Goal: Task Accomplishment & Management: Complete application form

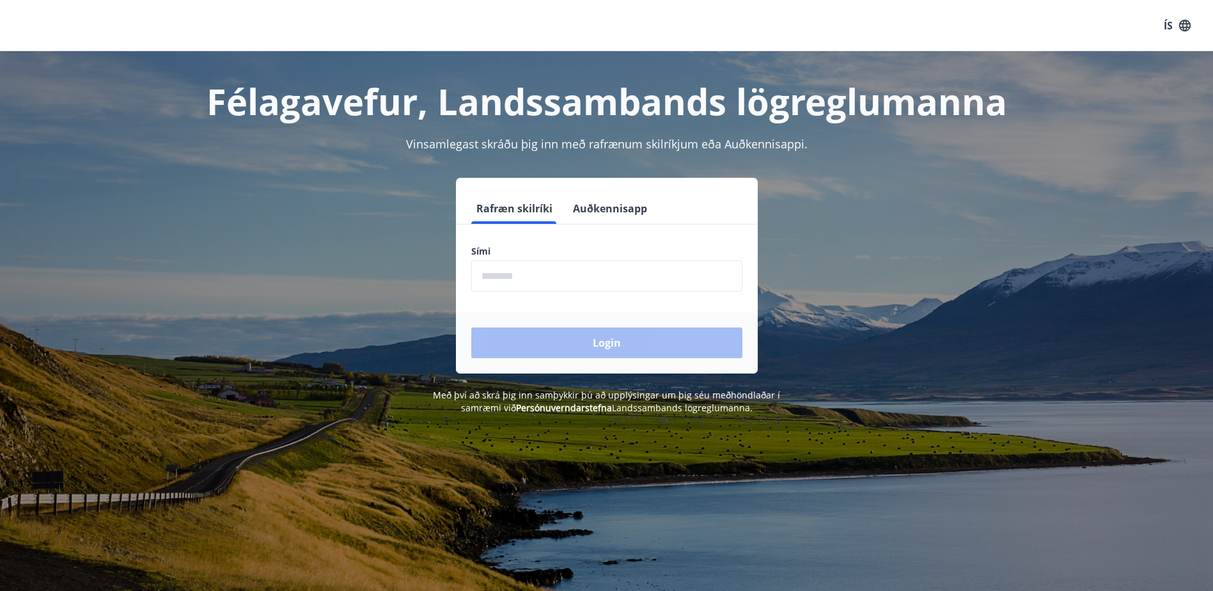
click at [557, 263] on input "phone" at bounding box center [606, 275] width 271 height 31
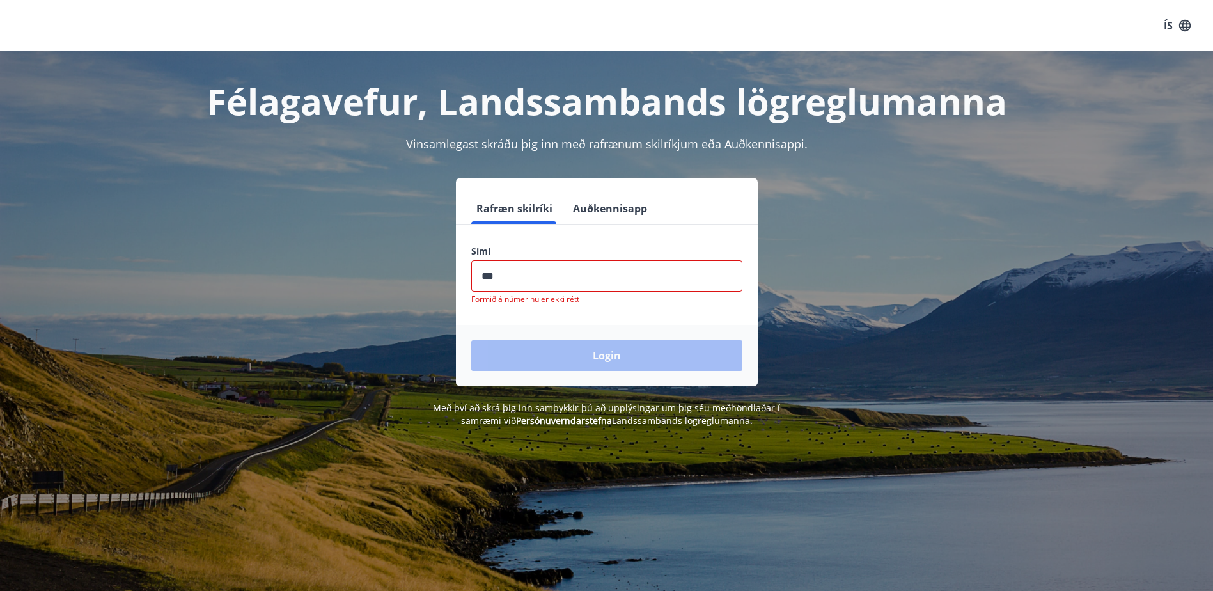
click at [517, 263] on input "phone" at bounding box center [606, 275] width 271 height 31
type input "********"
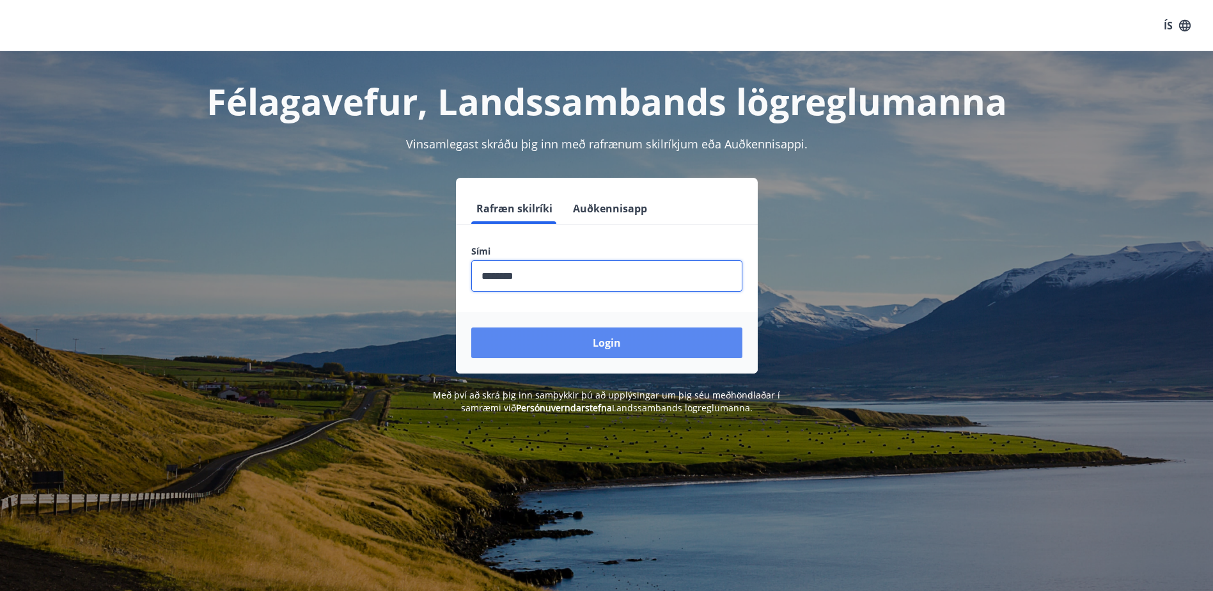
click at [575, 336] on button "Login" at bounding box center [606, 343] width 271 height 31
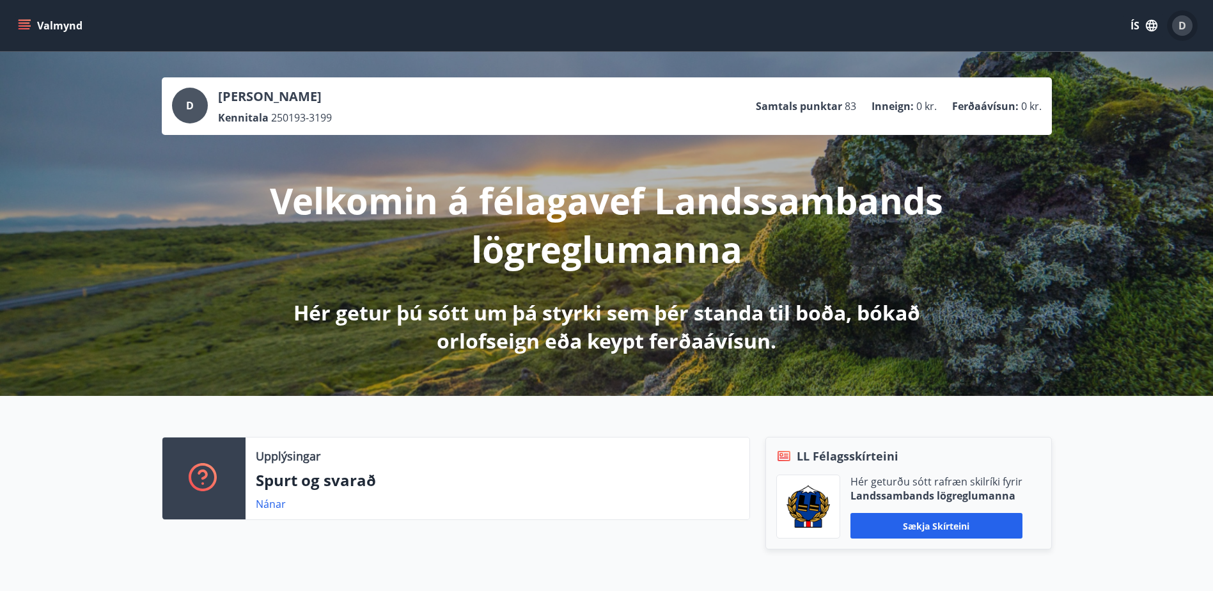
click at [1176, 33] on span "D" at bounding box center [1183, 25] width 20 height 20
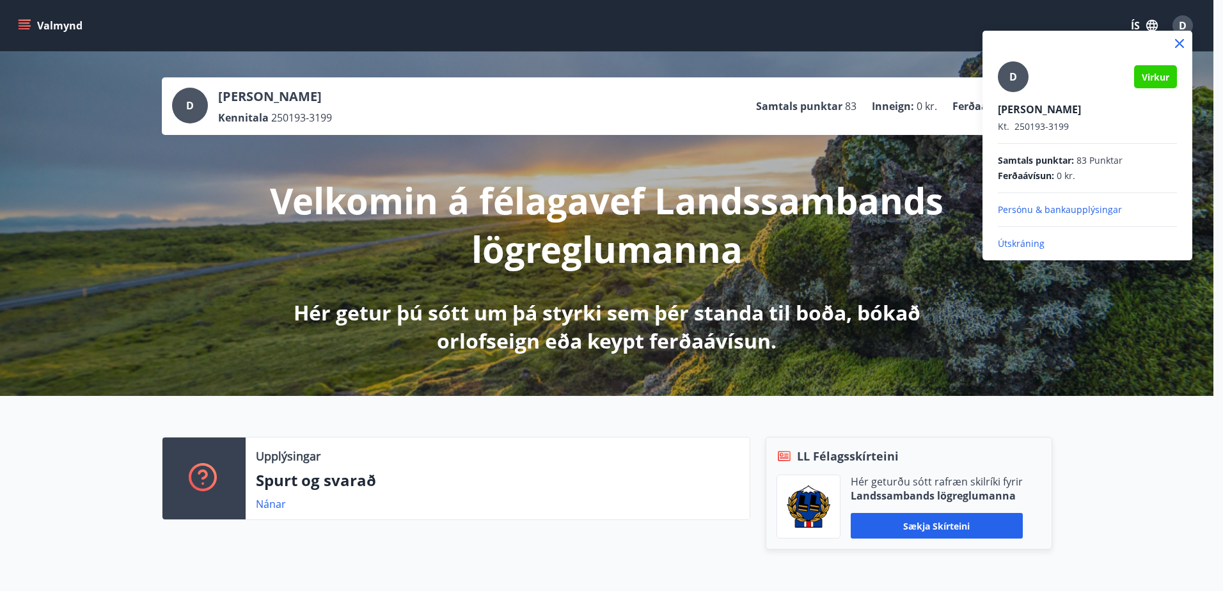
click at [22, 29] on div at bounding box center [611, 295] width 1223 height 591
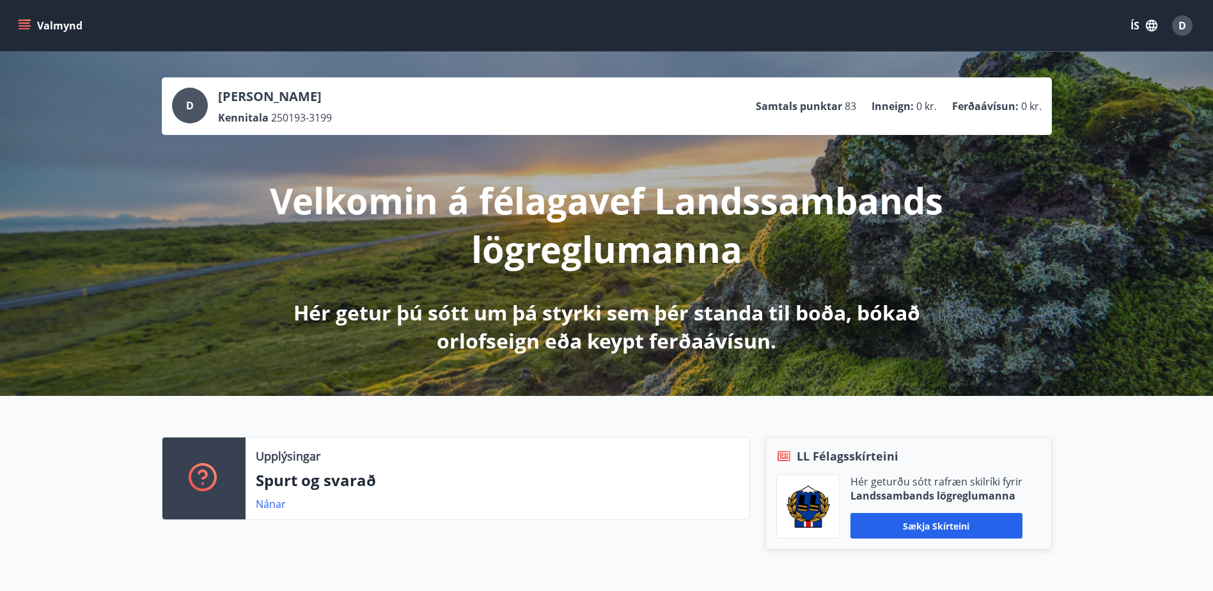
click at [22, 17] on button "Valmynd" at bounding box center [51, 25] width 72 height 23
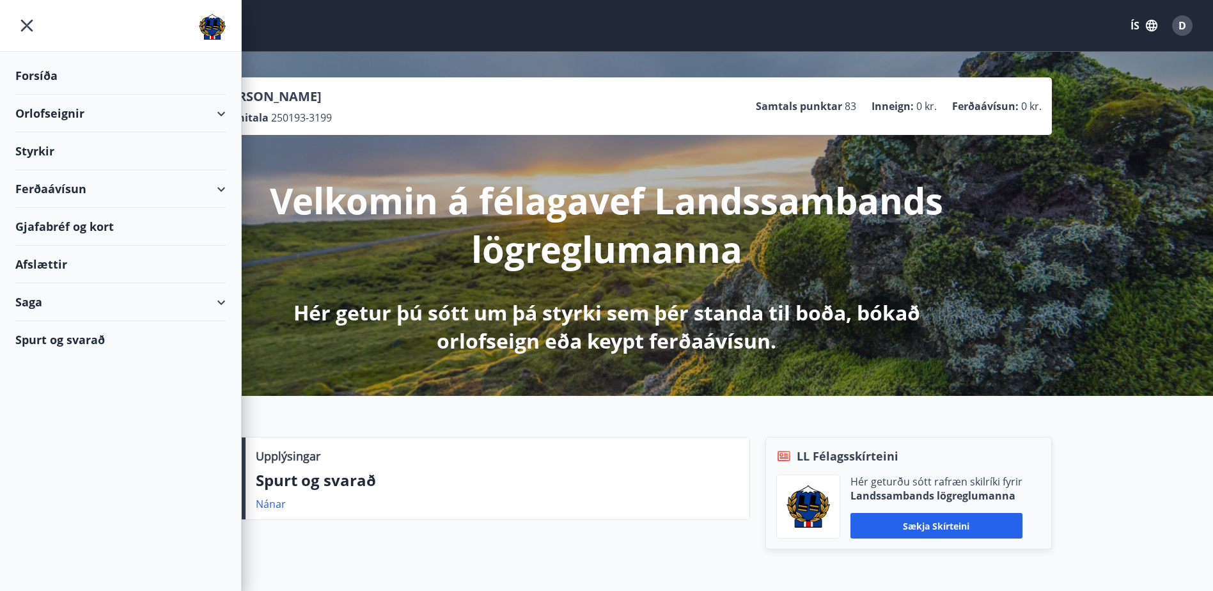
click at [34, 160] on div "Styrkir" at bounding box center [120, 151] width 210 height 38
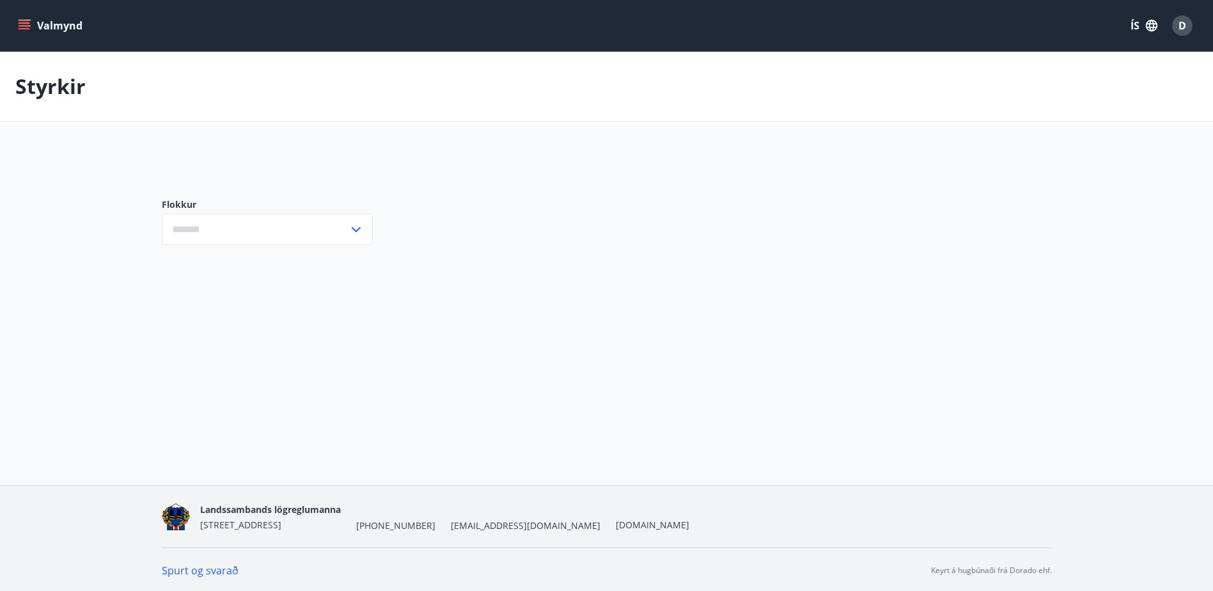
type input "***"
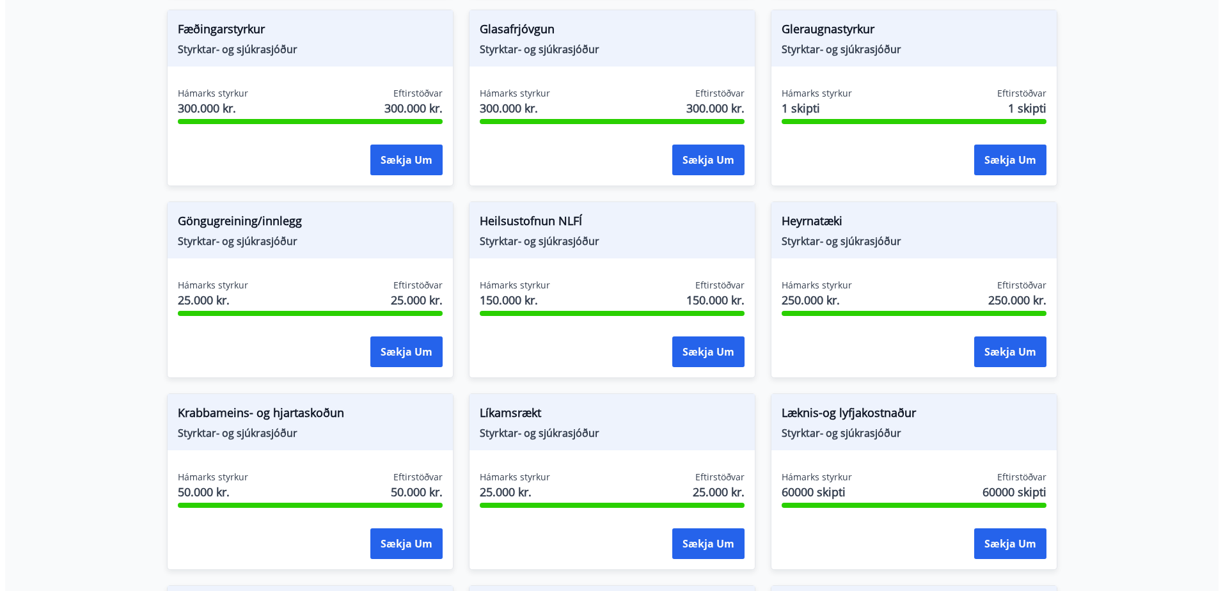
scroll to position [512, 0]
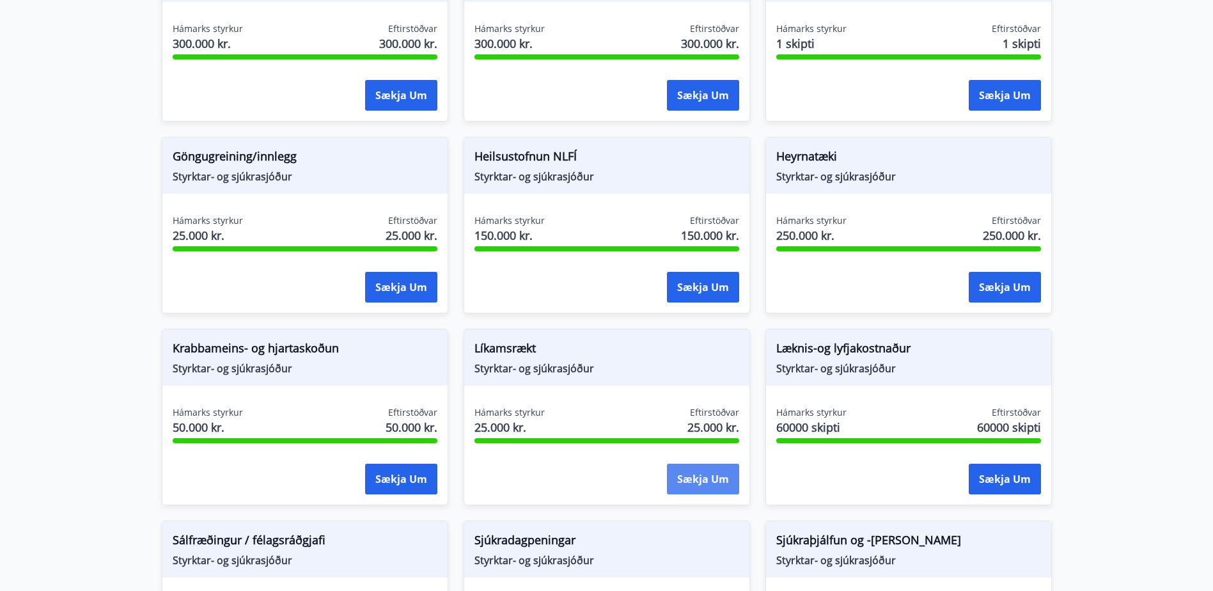
click at [691, 470] on button "Sækja um" at bounding box center [703, 479] width 72 height 31
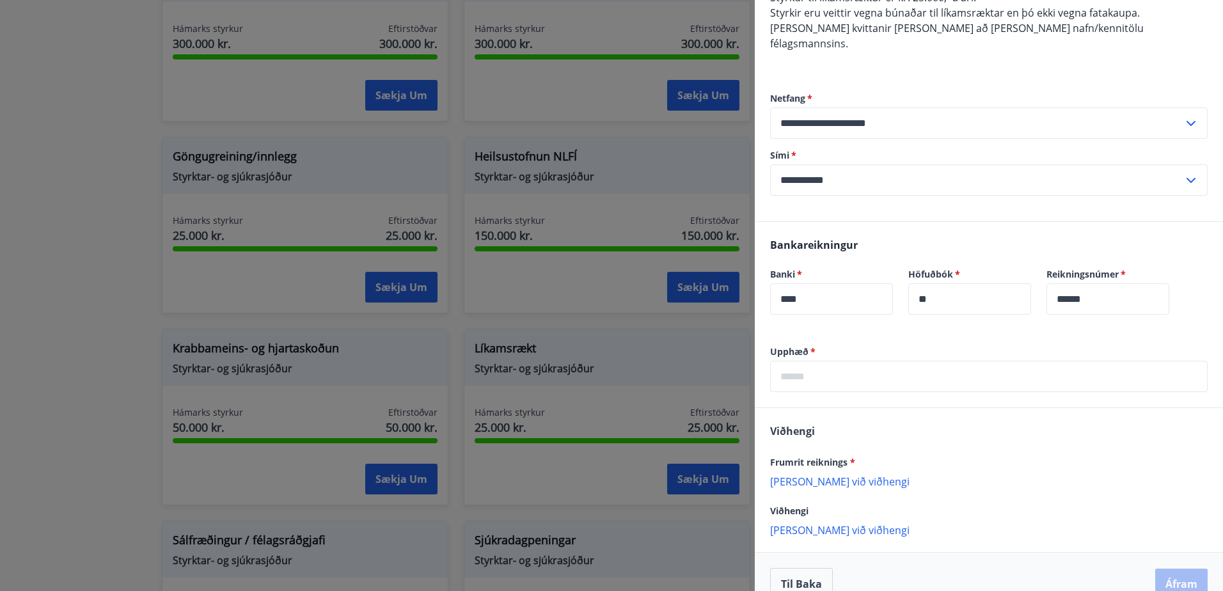
scroll to position [154, 0]
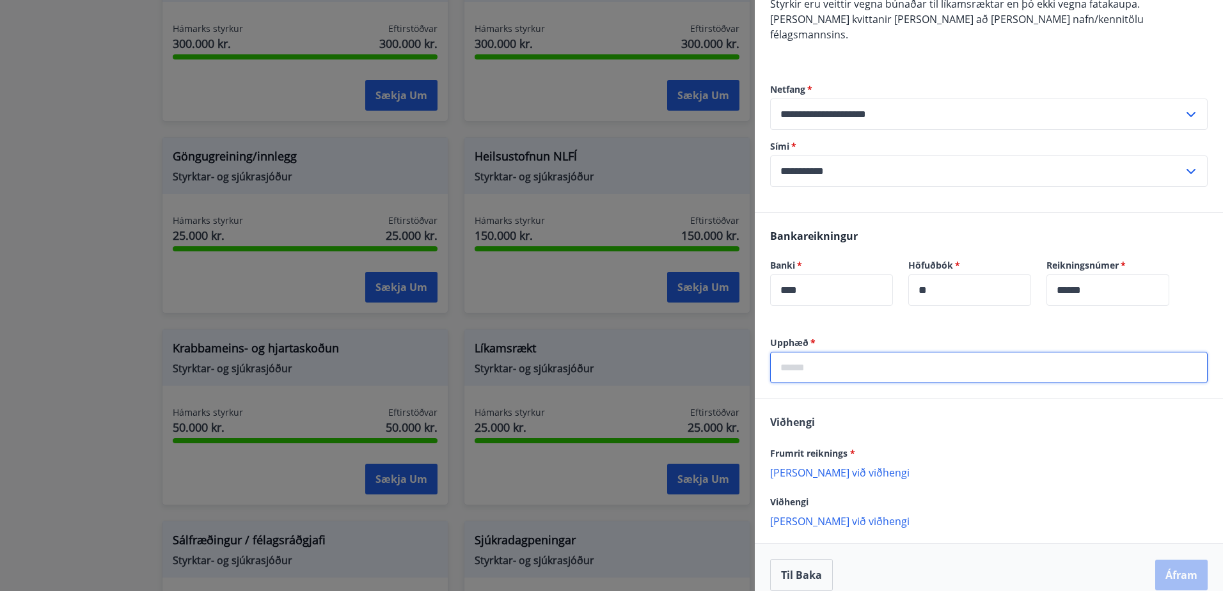
click at [856, 352] on input "text" at bounding box center [989, 367] width 438 height 31
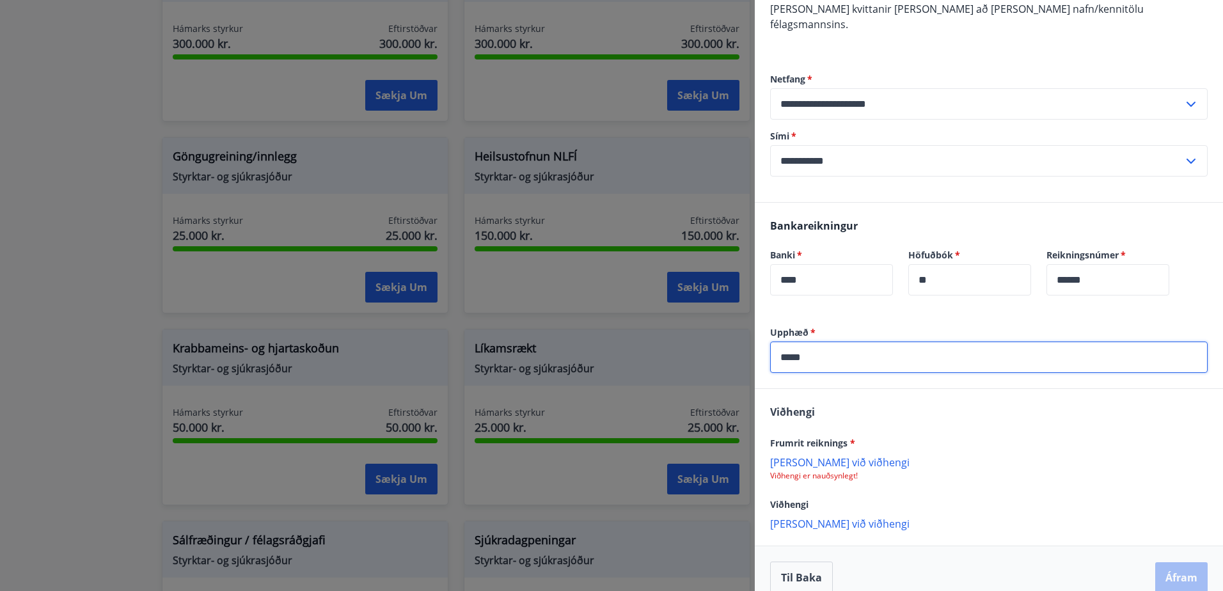
scroll to position [167, 0]
type input "*****"
click at [798, 453] on p "[PERSON_NAME] við viðhengi" at bounding box center [989, 459] width 438 height 13
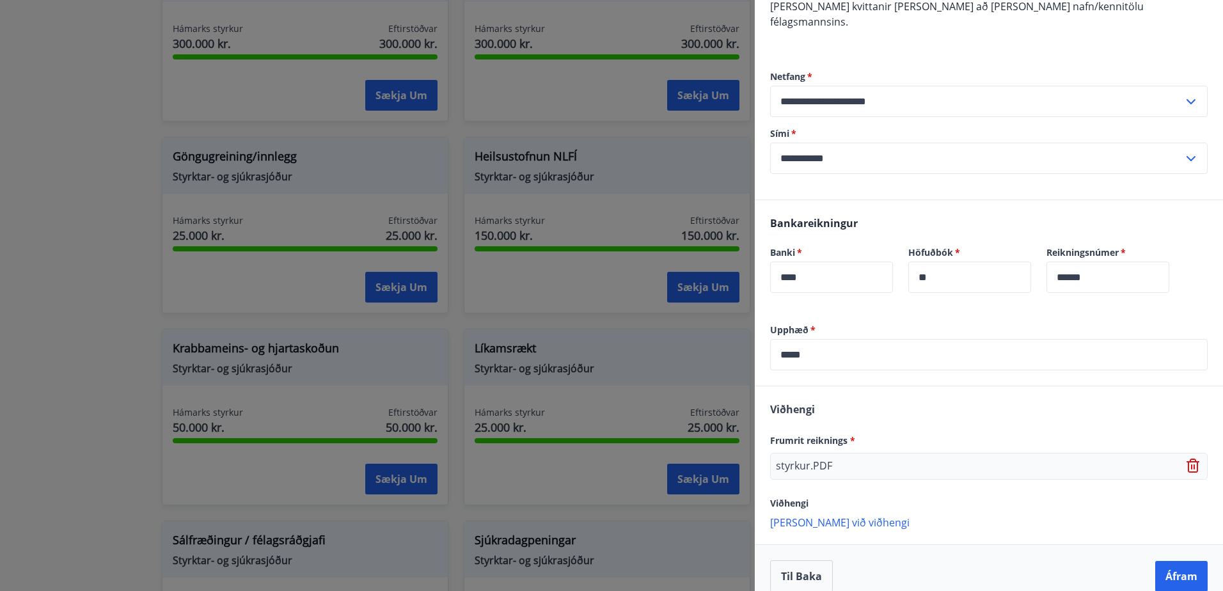
scroll to position [168, 0]
click at [1162, 564] on button "Áfram" at bounding box center [1181, 575] width 52 height 31
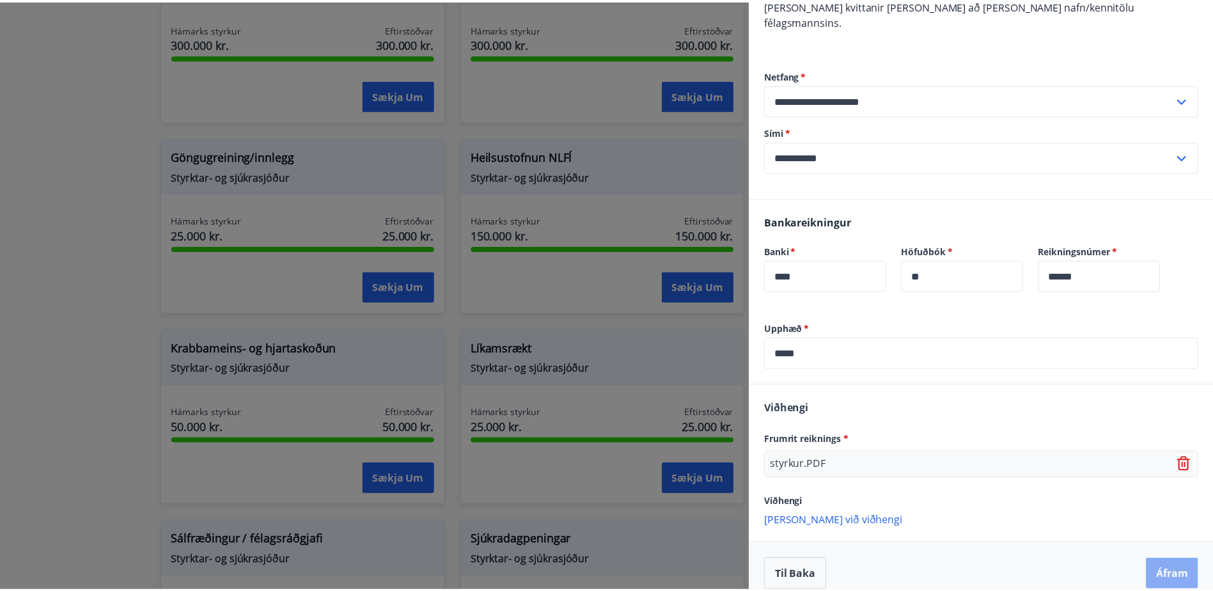
scroll to position [0, 0]
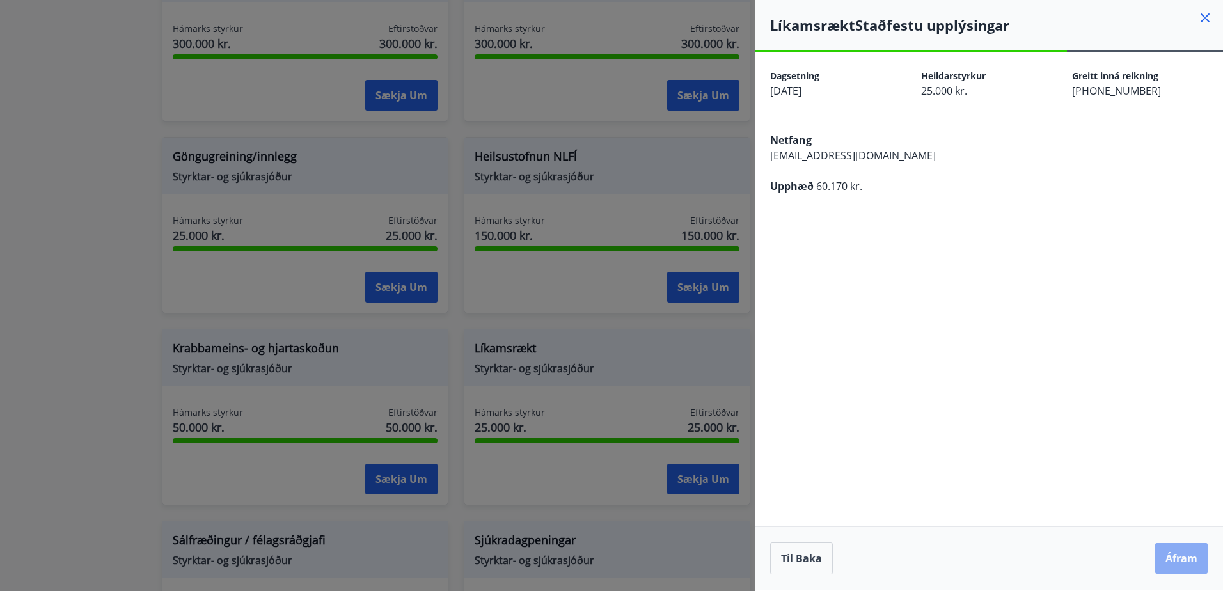
click at [1175, 558] on button "Áfram" at bounding box center [1181, 558] width 52 height 31
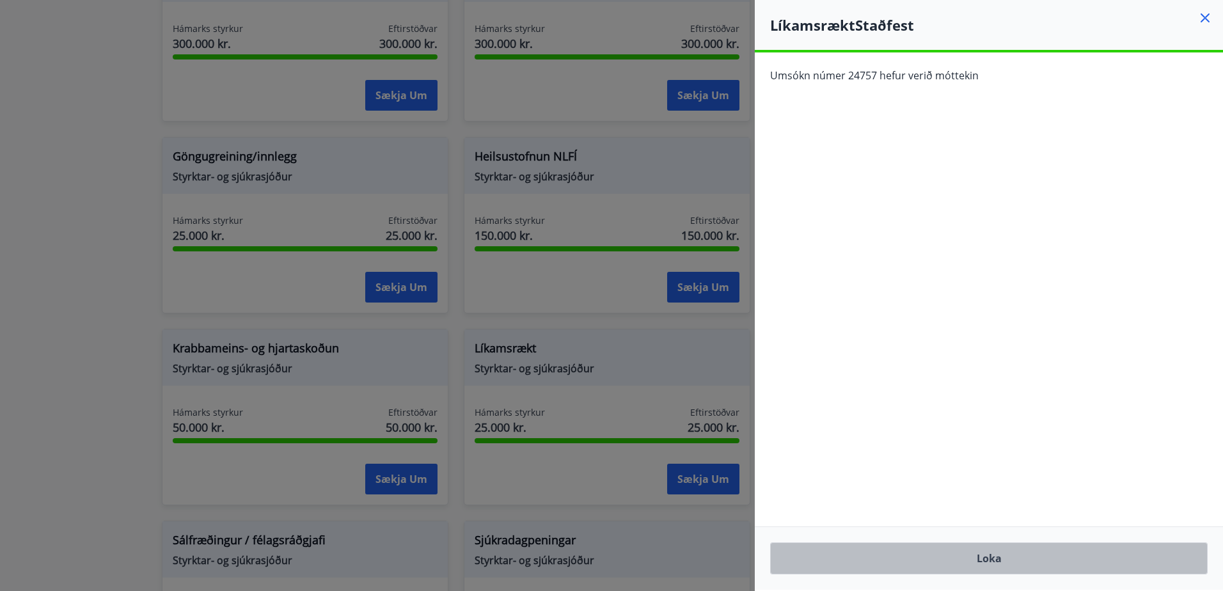
click at [965, 569] on button "Loka" at bounding box center [989, 558] width 438 height 32
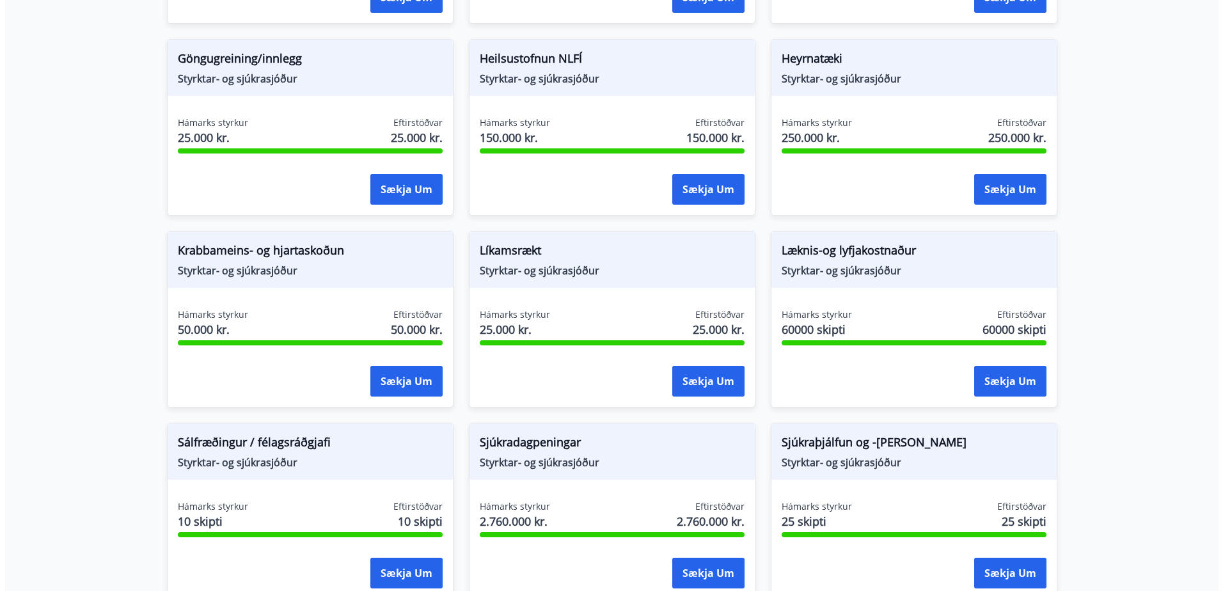
scroll to position [640, 0]
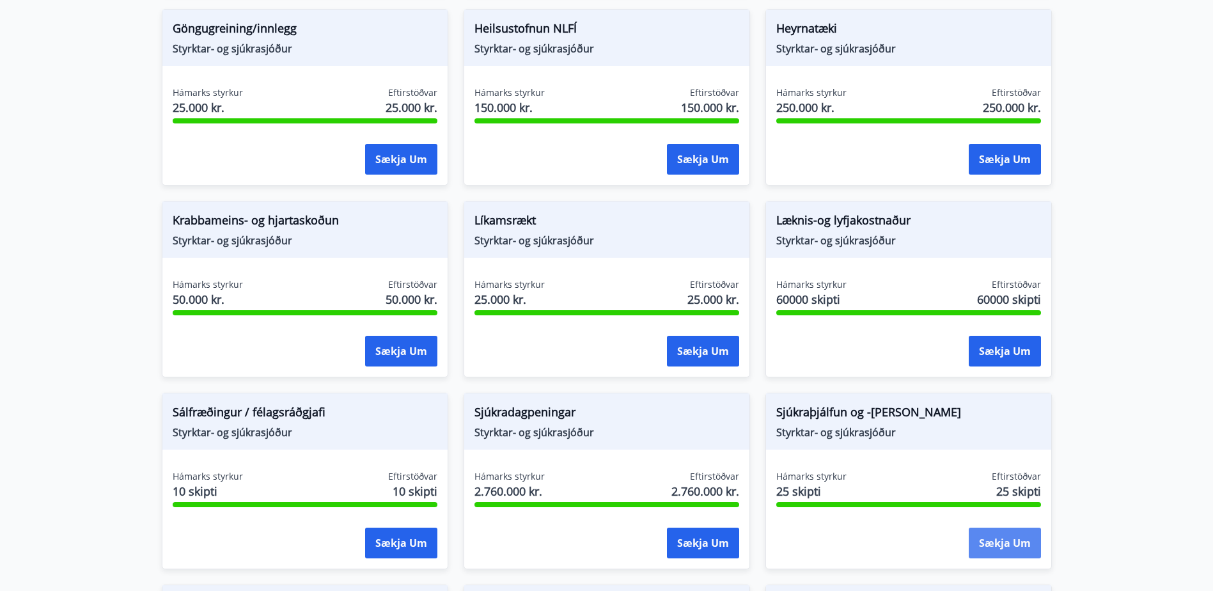
click at [1000, 533] on button "Sækja um" at bounding box center [1005, 543] width 72 height 31
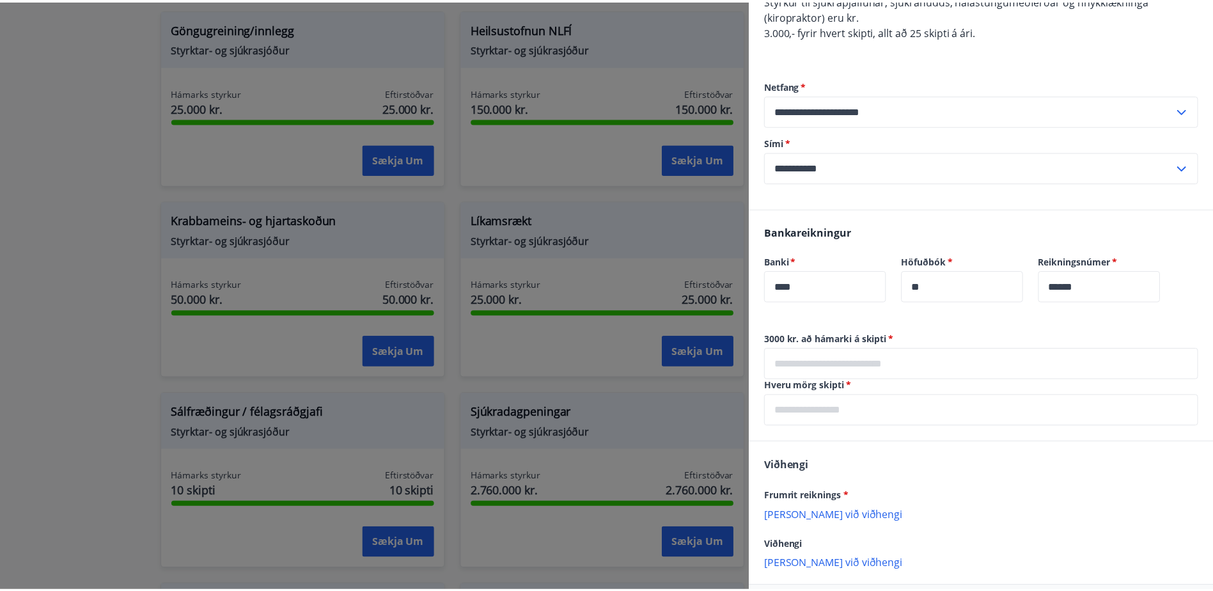
scroll to position [192, 0]
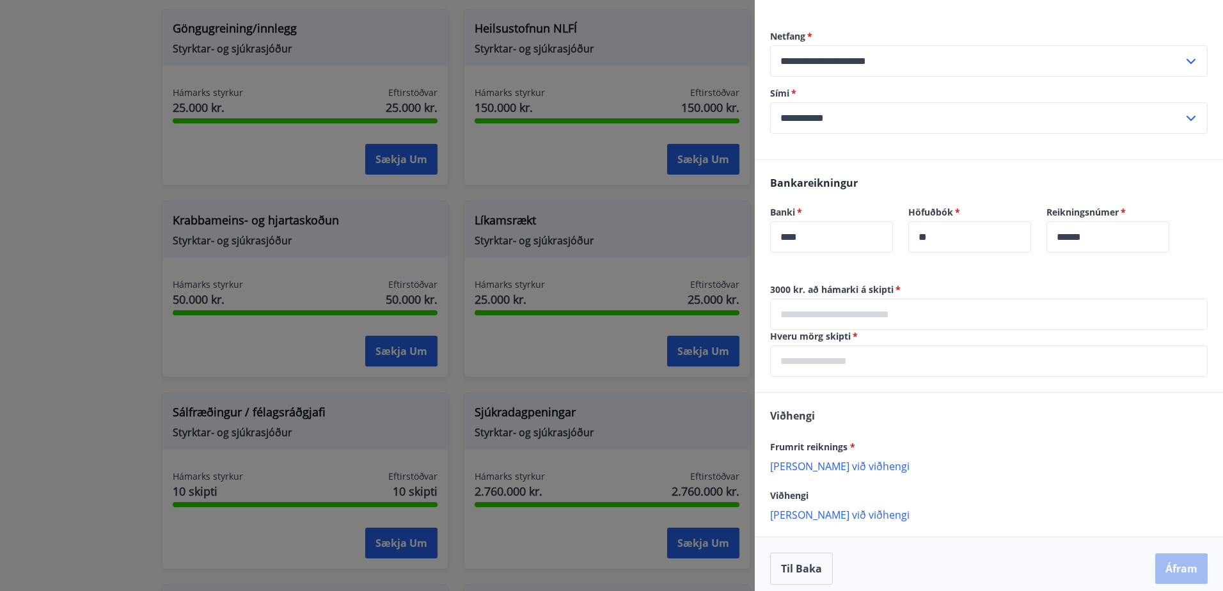
click at [65, 136] on div at bounding box center [611, 295] width 1223 height 591
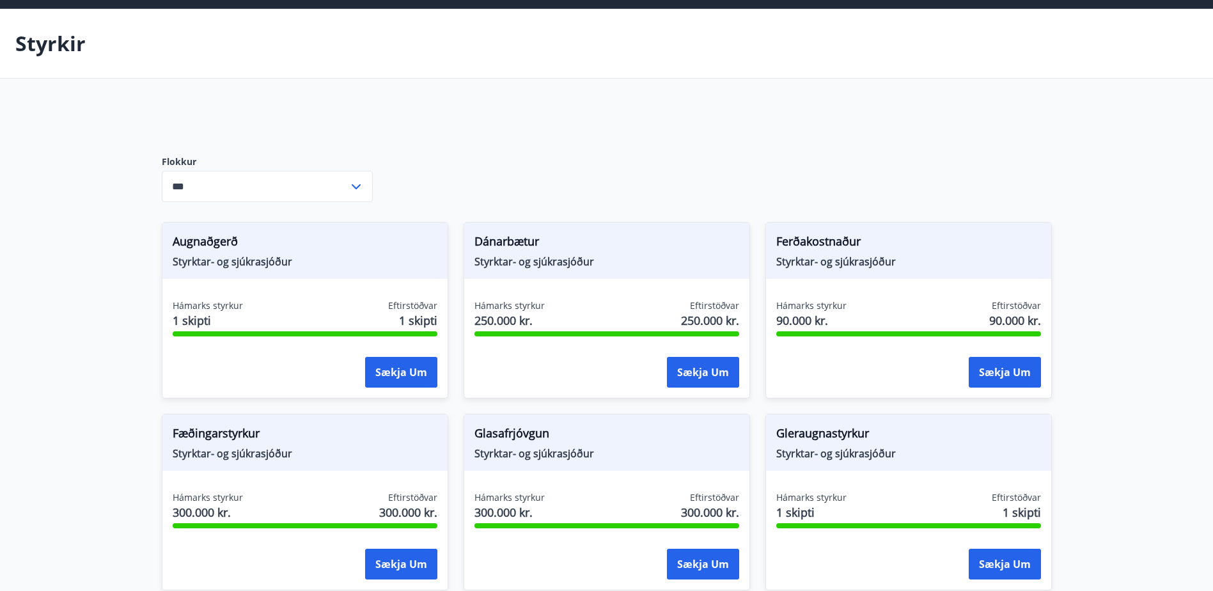
scroll to position [0, 0]
